Goal: Task Accomplishment & Management: Use online tool/utility

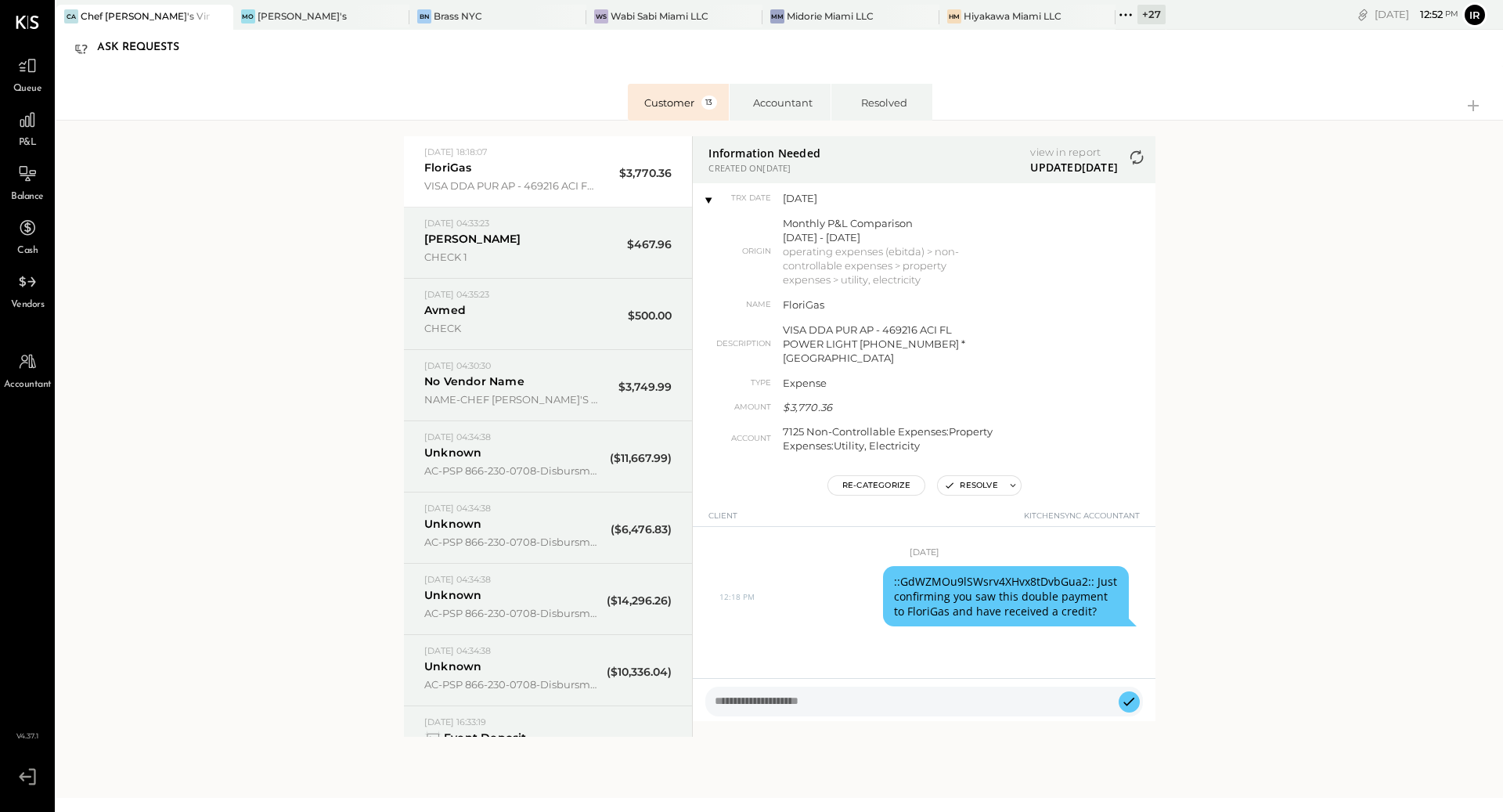
click at [1137, 15] on div "+ 27" at bounding box center [1151, 15] width 28 height 20
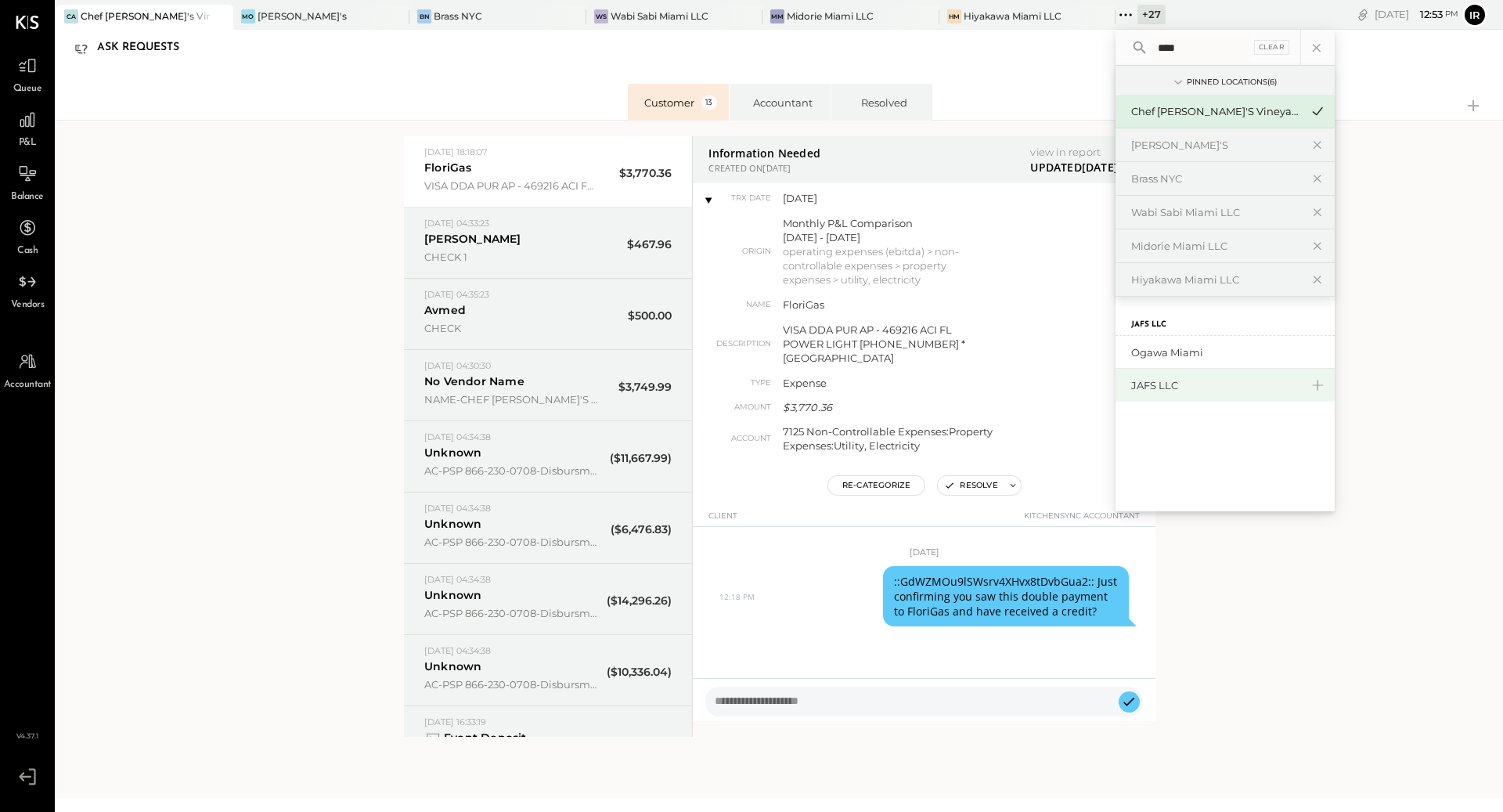
type input "****"
click at [1151, 381] on div "JAFS LLC" at bounding box center [1216, 385] width 169 height 15
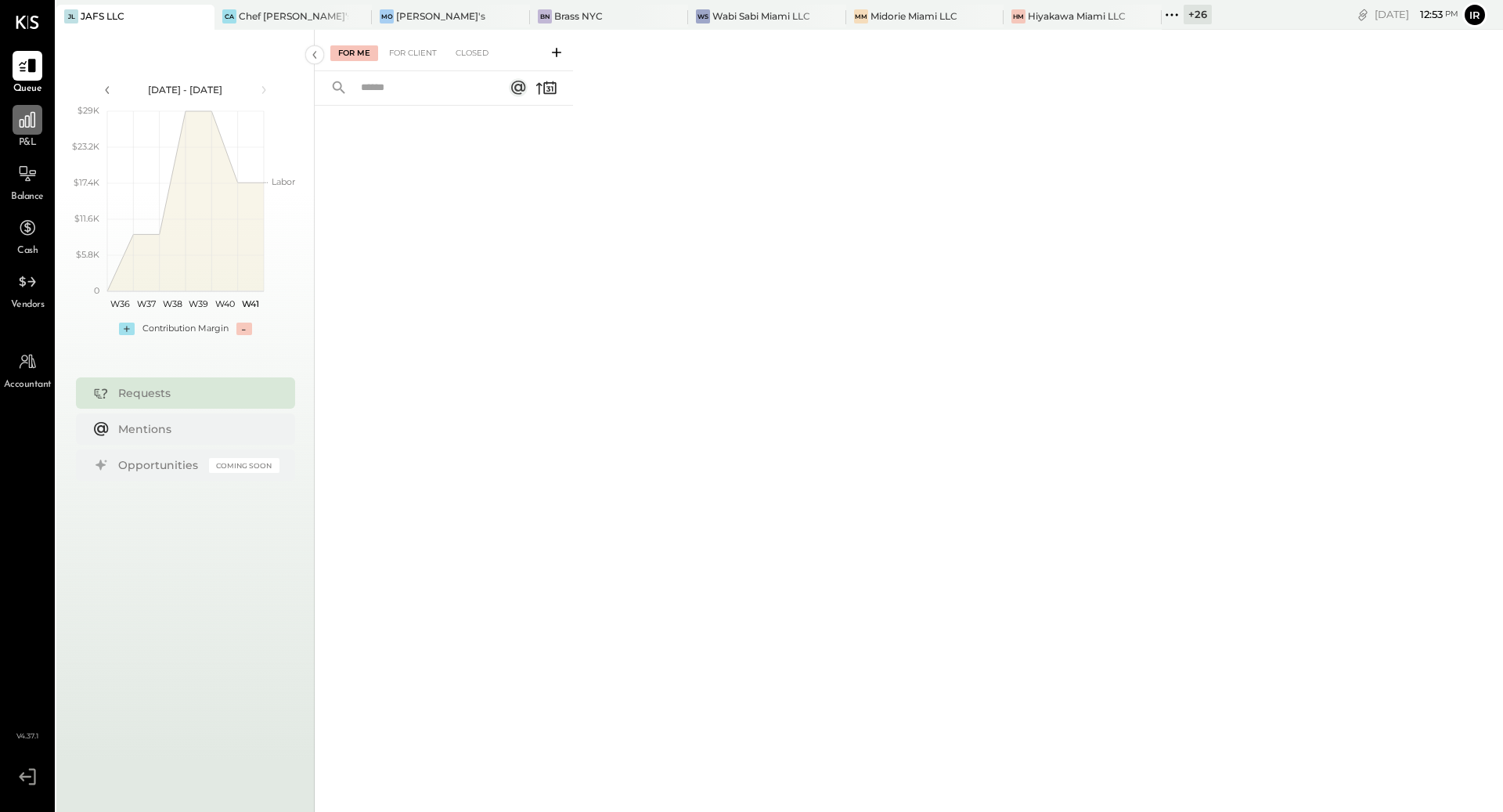
click at [20, 134] on div at bounding box center [27, 120] width 30 height 29
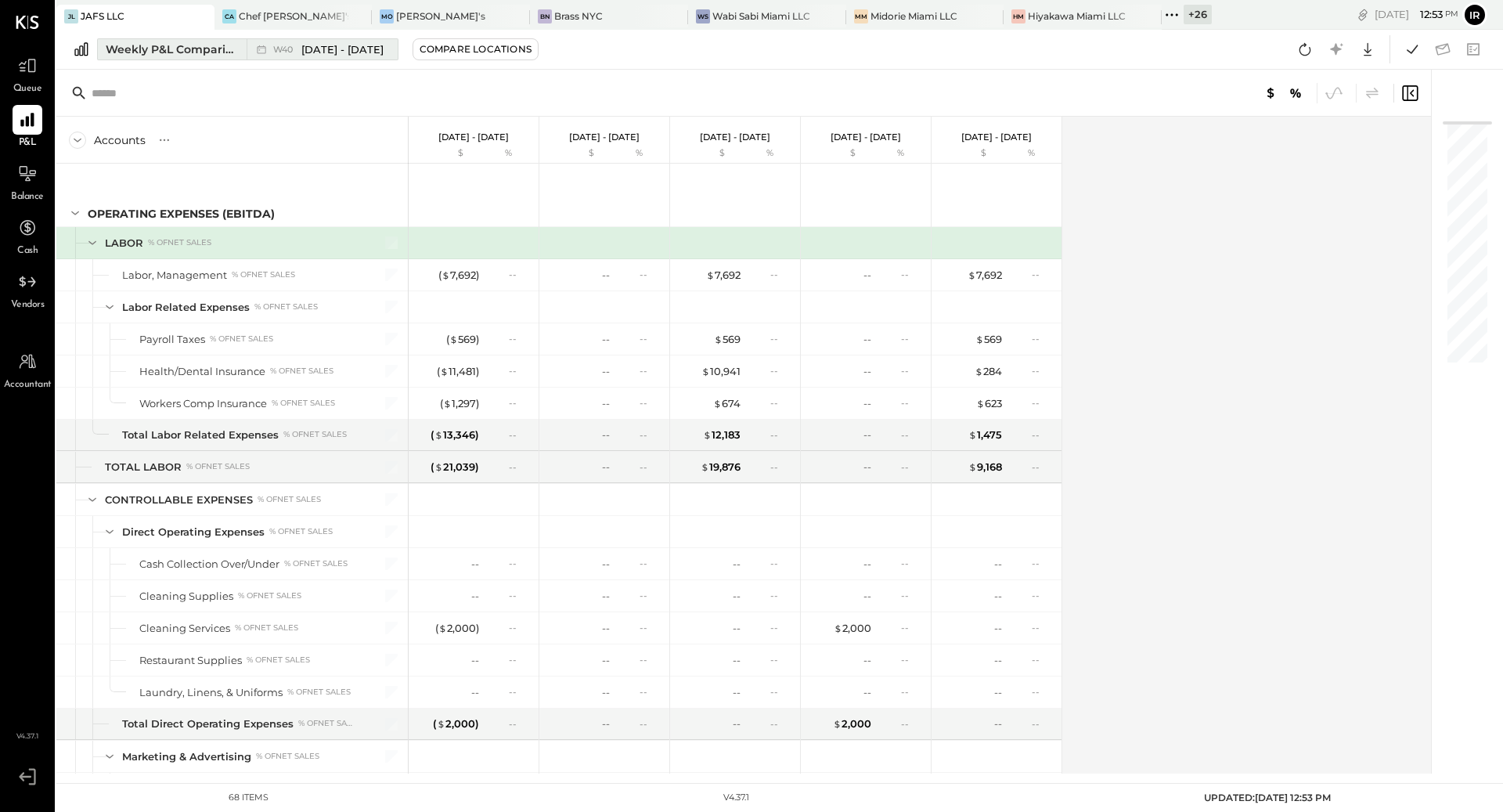
click at [189, 43] on div "Weekly P&L Comparison" at bounding box center [171, 49] width 132 height 16
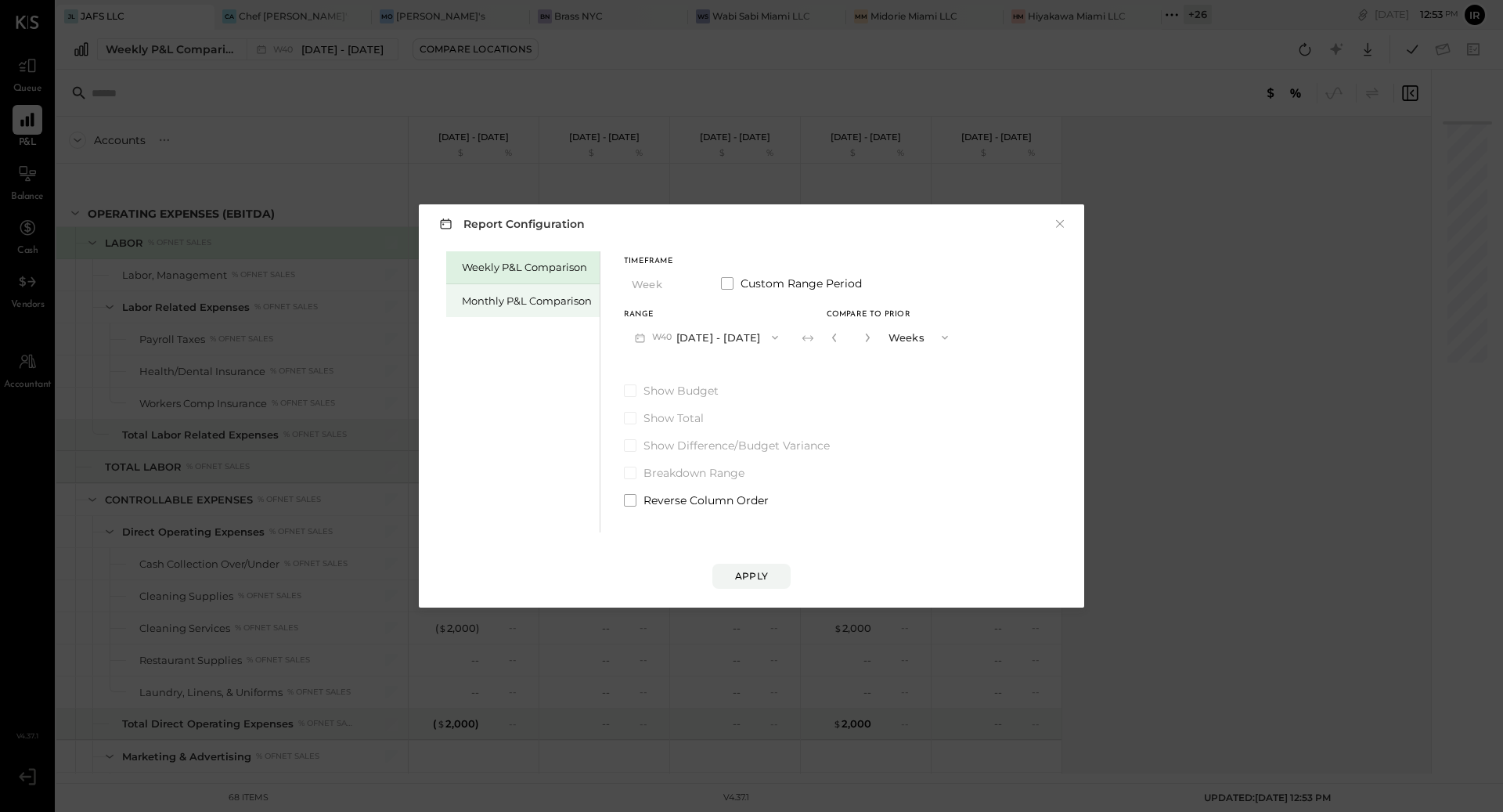
click at [511, 297] on div "Monthly P&L Comparison" at bounding box center [527, 301] width 130 height 15
click at [703, 329] on button "M10 [DATE] - [DATE]" at bounding box center [705, 337] width 163 height 29
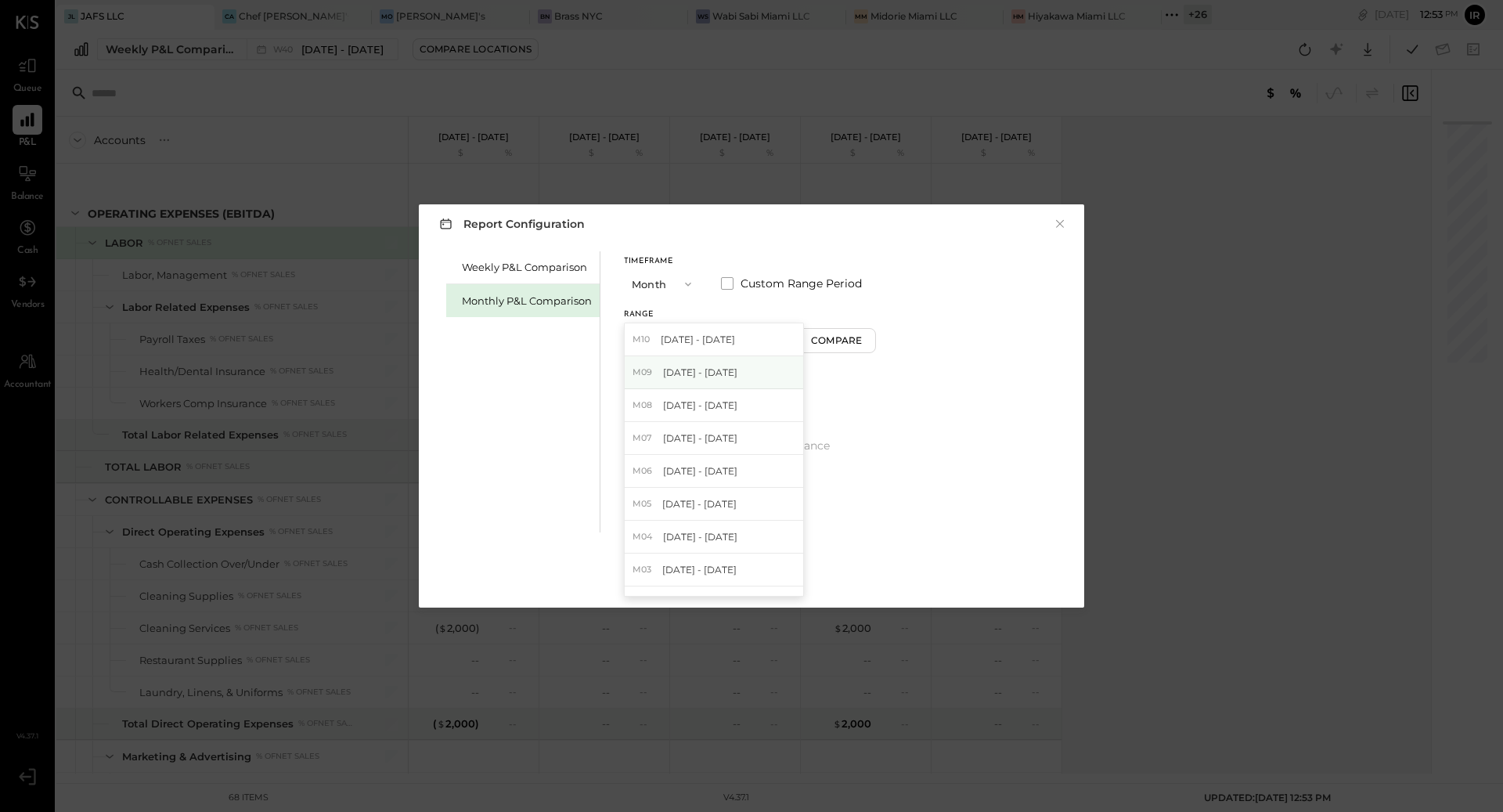
click at [706, 383] on div "M09 [DATE] - [DATE]" at bounding box center [714, 373] width 179 height 33
click at [765, 577] on div "Apply" at bounding box center [752, 576] width 33 height 13
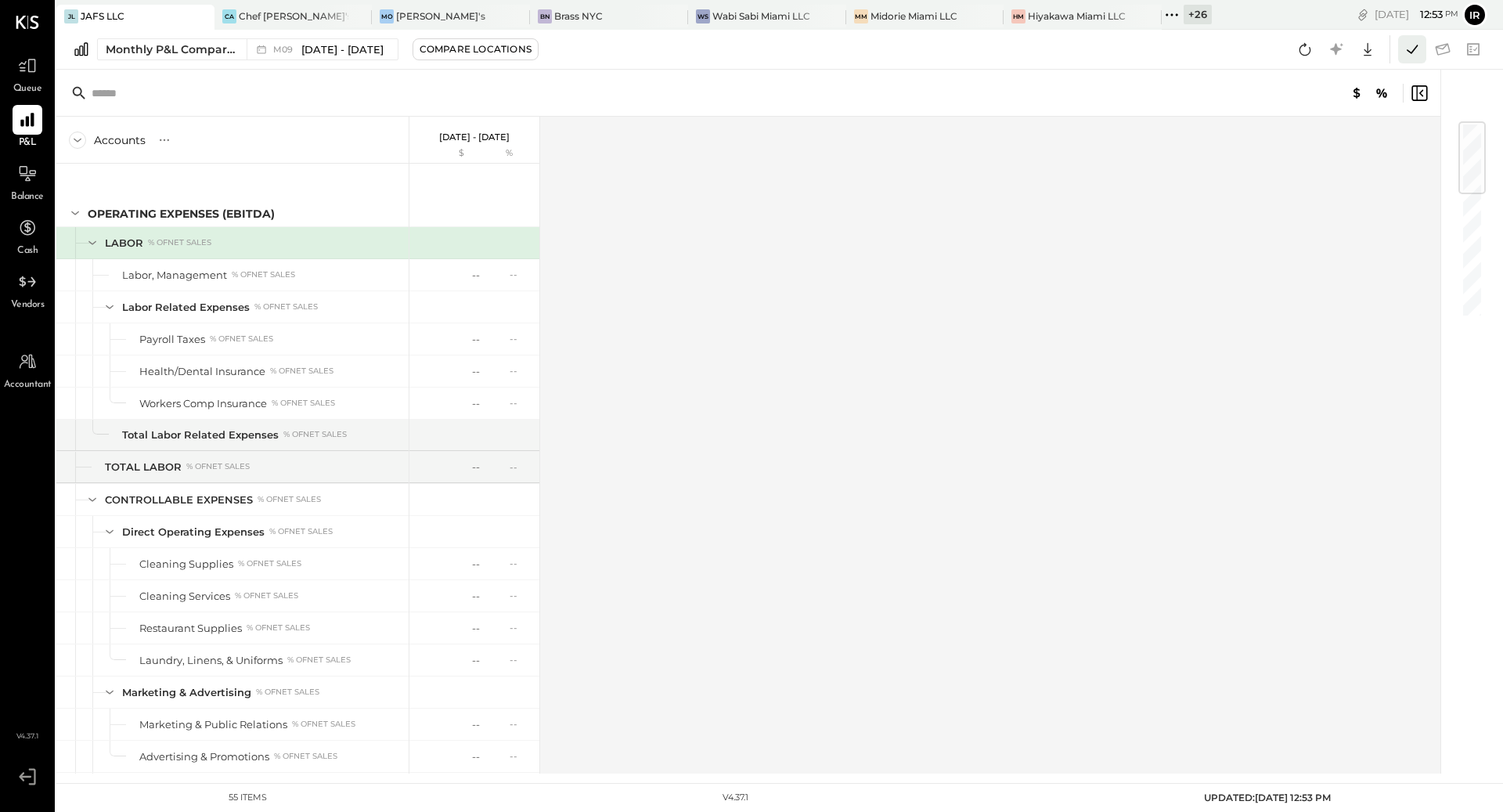
click at [1413, 58] on icon at bounding box center [1412, 49] width 20 height 20
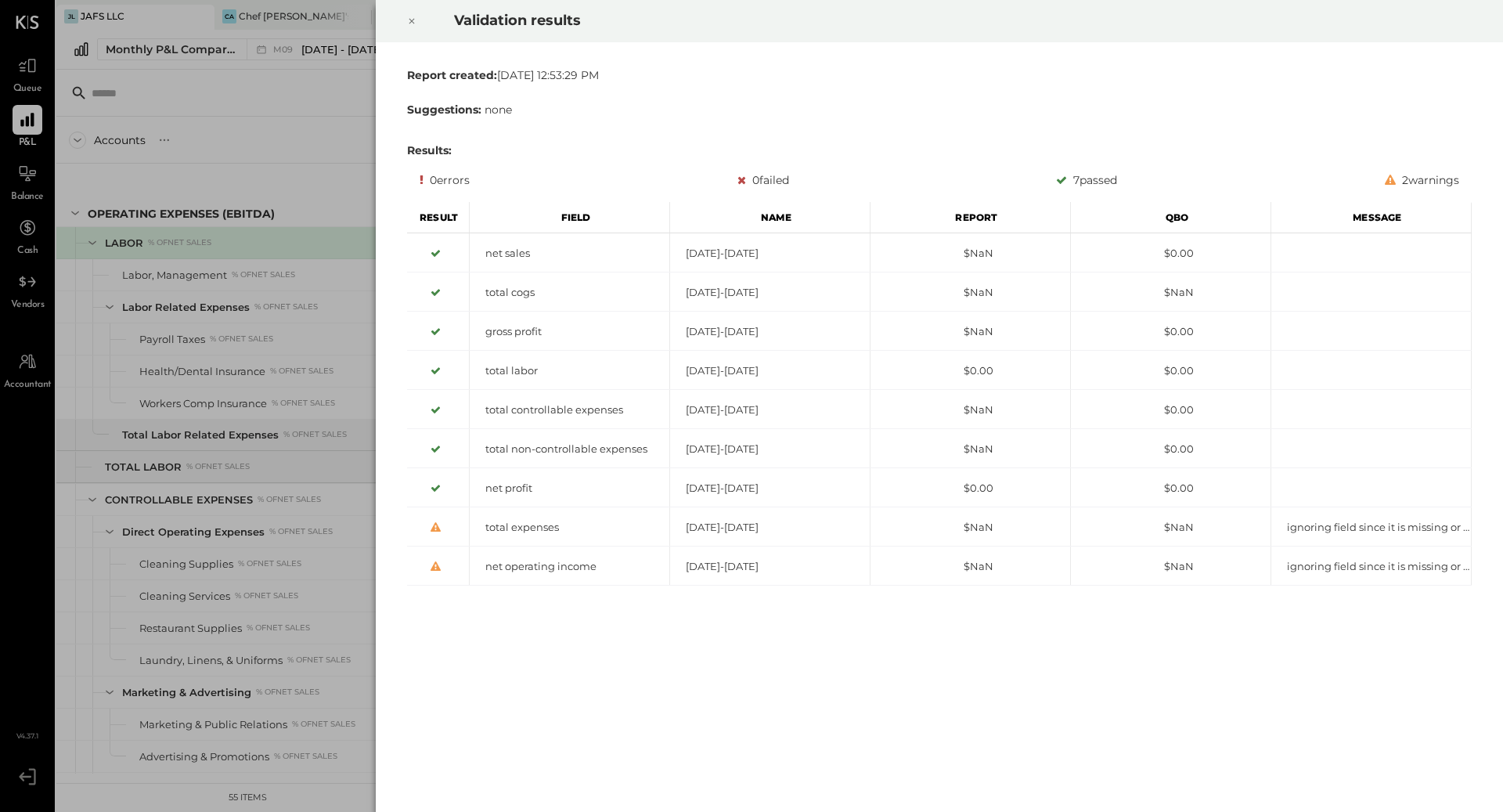
click at [410, 23] on icon at bounding box center [412, 21] width 6 height 6
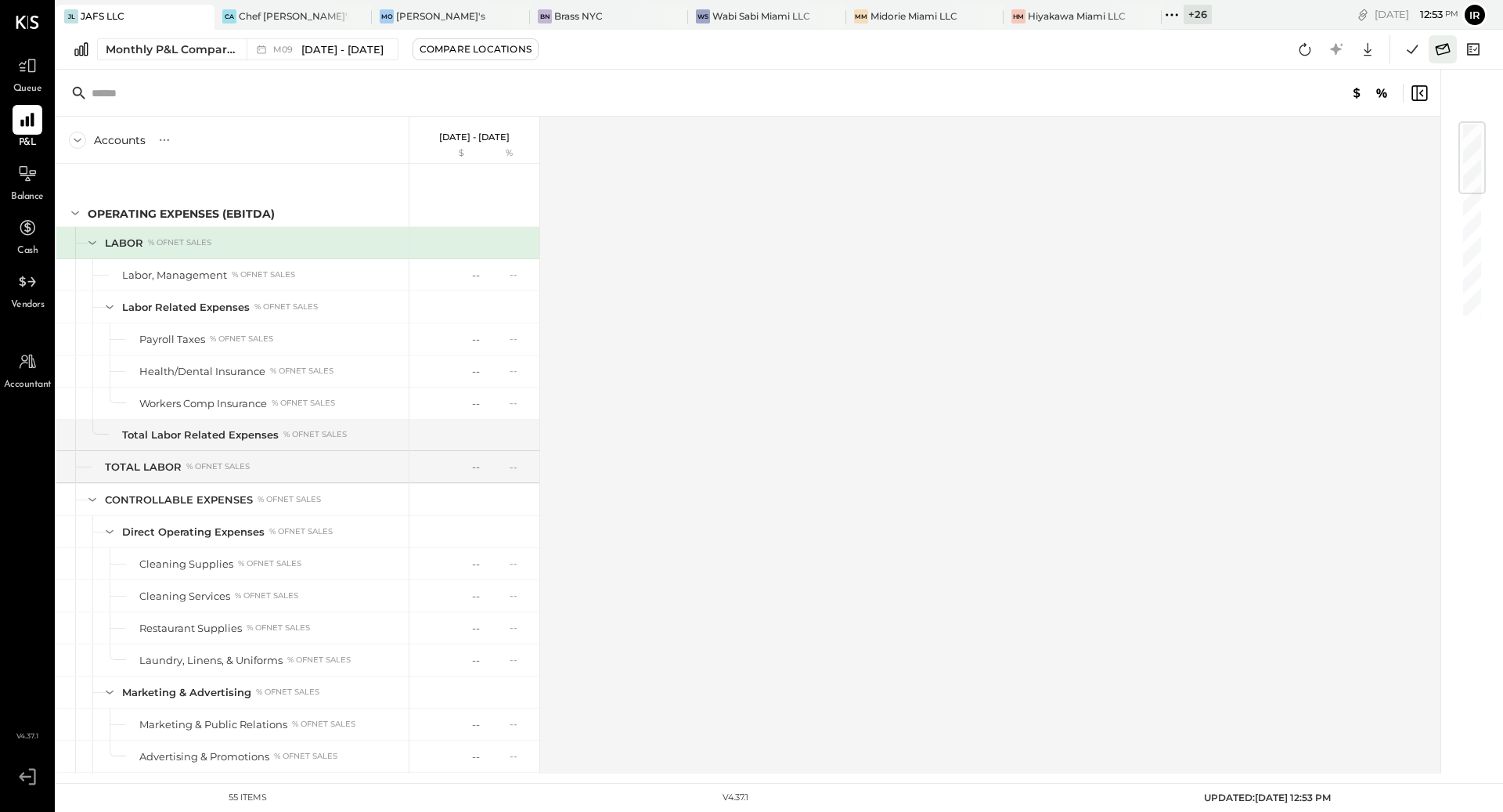
click at [1442, 52] on icon at bounding box center [1442, 49] width 20 height 20
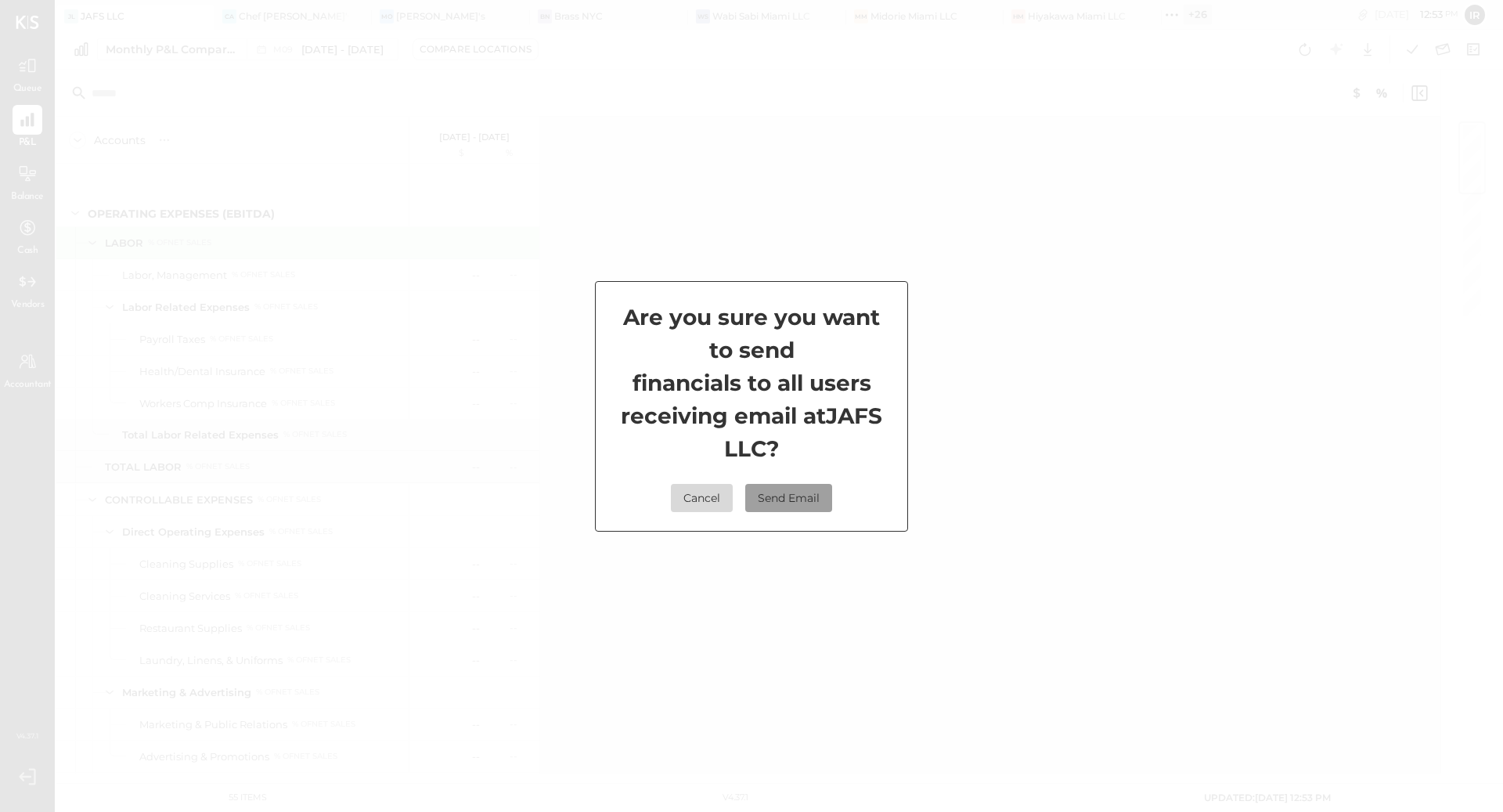
click at [794, 502] on button "Send Email" at bounding box center [789, 497] width 87 height 28
